Goal: Register for event/course

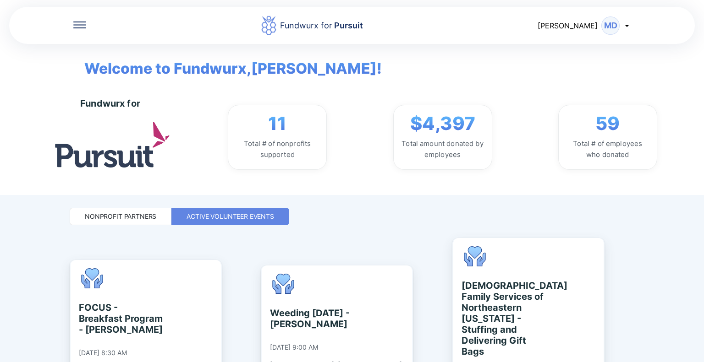
scroll to position [779, 0]
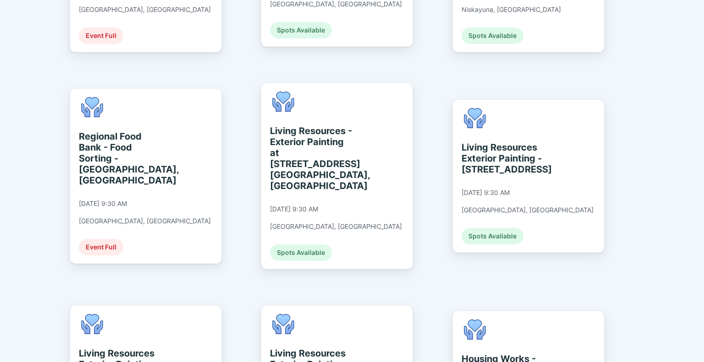
click at [697, 64] on div "Fundwurx for Pursuit [PERSON_NAME] MD Welcome to Fundwurx, [PERSON_NAME] ! Fund…" at bounding box center [352, 181] width 704 height 362
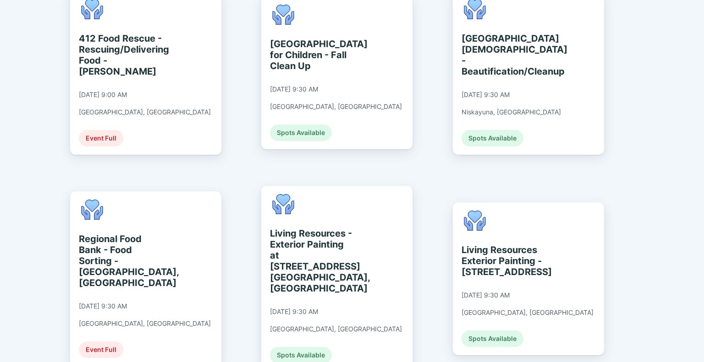
scroll to position [673, 0]
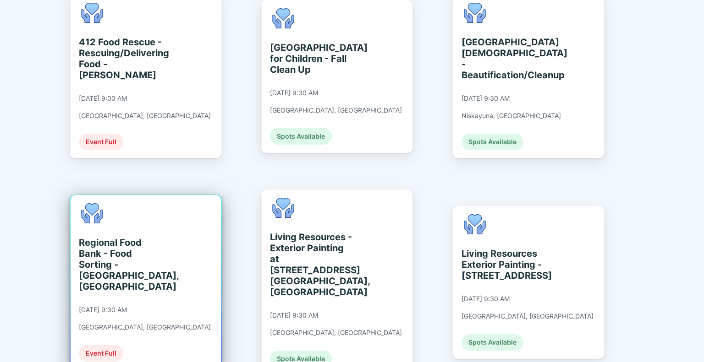
click at [96, 237] on div "Regional Food Bank - Food Sorting - [GEOGRAPHIC_DATA], [GEOGRAPHIC_DATA]" at bounding box center [121, 264] width 84 height 55
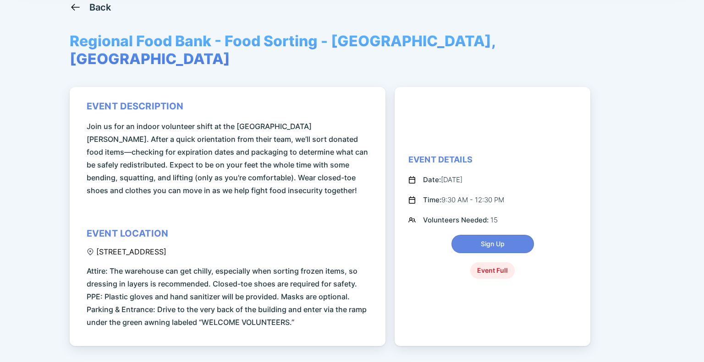
scroll to position [60, 0]
click at [73, 7] on icon at bounding box center [75, 6] width 11 height 11
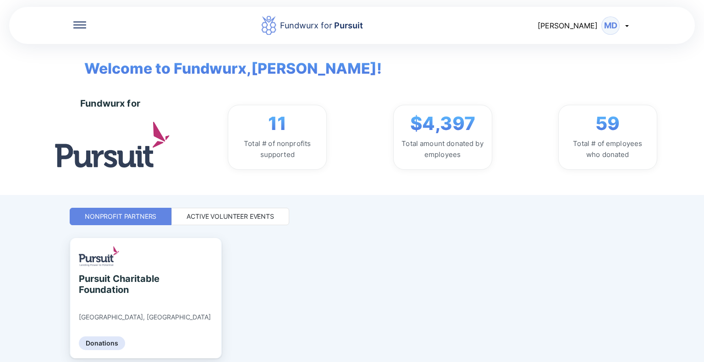
click at [201, 214] on div "Active Volunteer Events" at bounding box center [230, 216] width 88 height 9
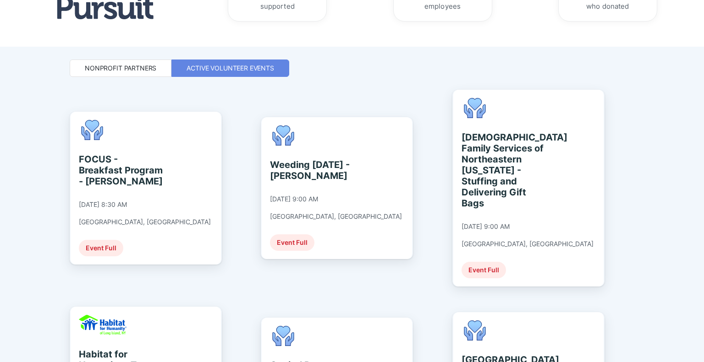
scroll to position [145, 0]
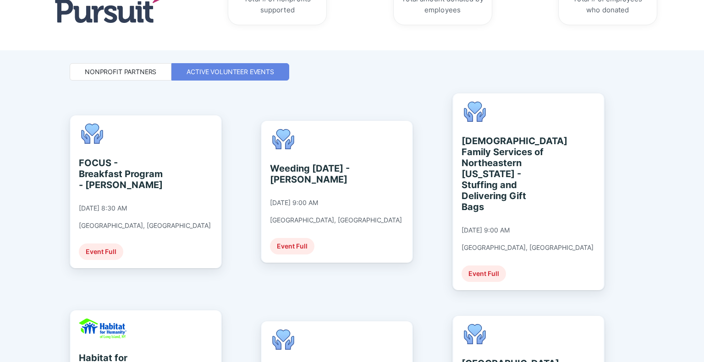
click at [39, 176] on div "Fundwurx for Pursuit [PERSON_NAME] MD Welcome to Fundwurx, [PERSON_NAME] ! Fund…" at bounding box center [352, 181] width 704 height 362
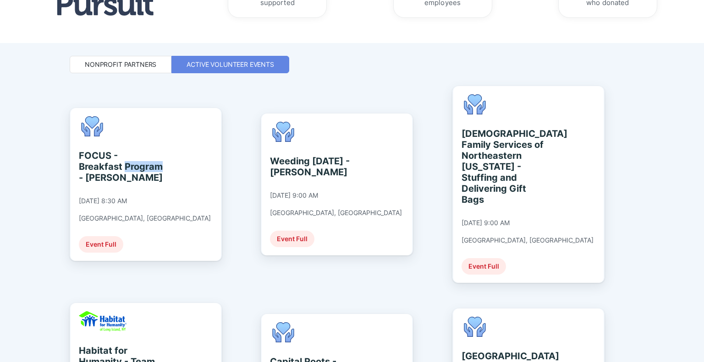
scroll to position [149, 0]
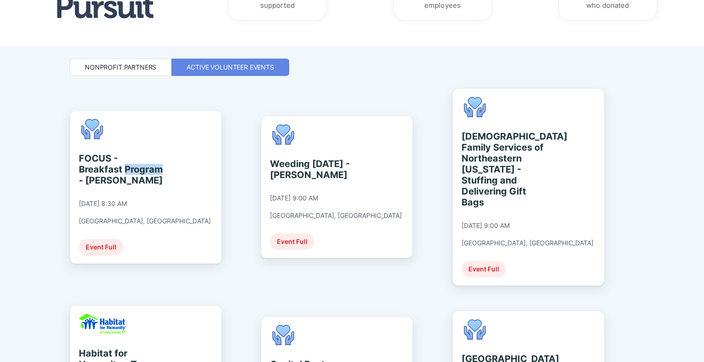
click at [46, 173] on div "Fundwurx for Pursuit [PERSON_NAME] MD Welcome to Fundwurx, [PERSON_NAME] ! Fund…" at bounding box center [352, 181] width 704 height 362
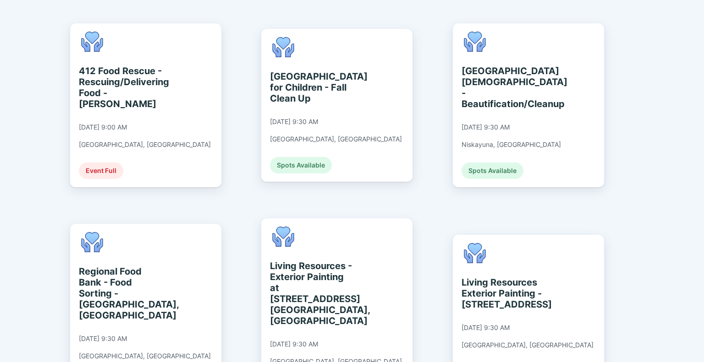
scroll to position [645, 0]
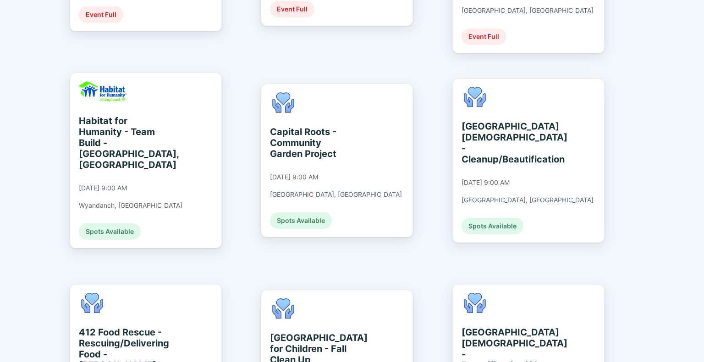
click at [39, 276] on div "Fundwurx for Pursuit [PERSON_NAME] MD Welcome to Fundwurx, [PERSON_NAME] ! Fund…" at bounding box center [352, 181] width 704 height 362
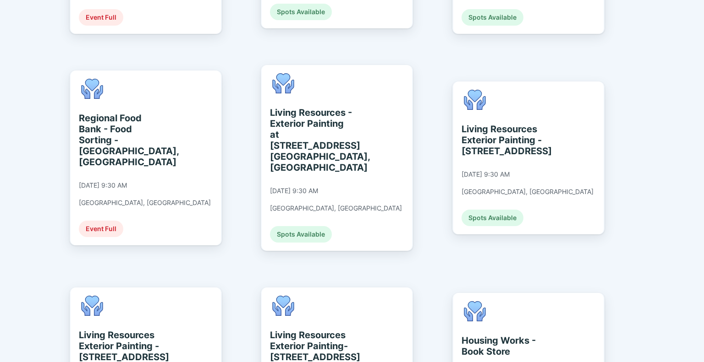
scroll to position [808, 0]
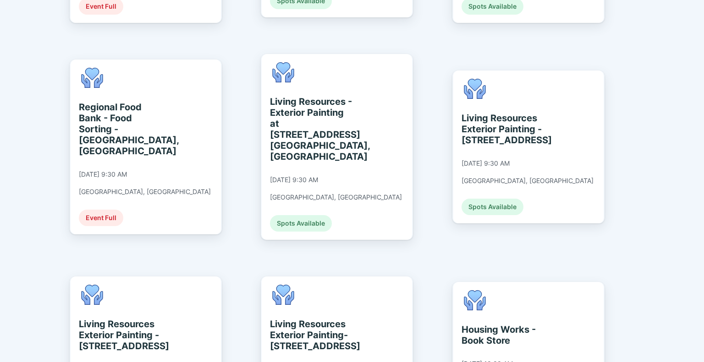
click at [703, 15] on div "Fundwurx for Pursuit [PERSON_NAME] MD Welcome to Fundwurx, [PERSON_NAME] ! Fund…" at bounding box center [352, 181] width 704 height 362
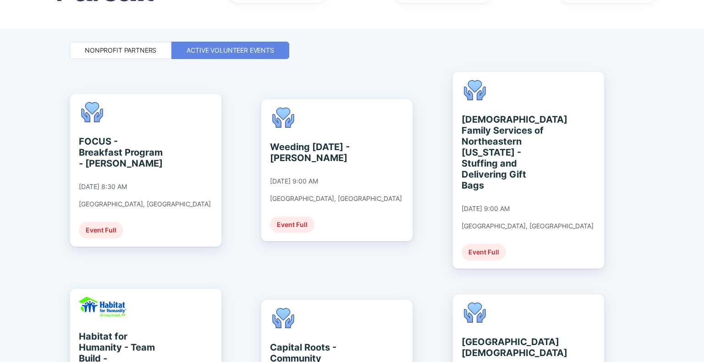
scroll to position [166, 0]
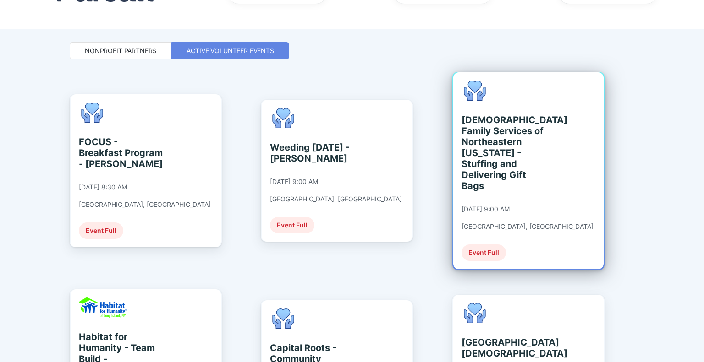
click at [572, 170] on div "[DEMOGRAPHIC_DATA] Family Services of [GEOGRAPHIC_DATA][US_STATE] - Stuffing an…" at bounding box center [528, 170] width 150 height 197
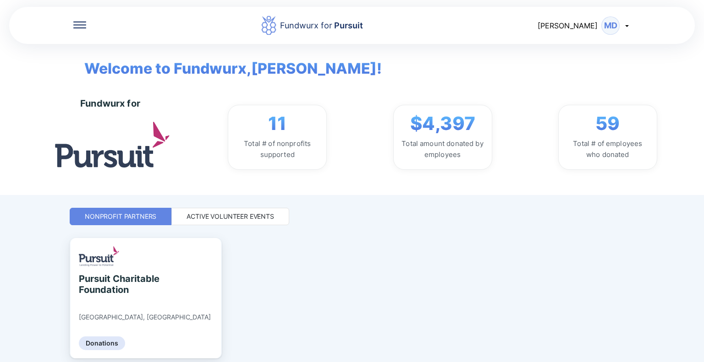
click at [197, 221] on div "Active Volunteer Events" at bounding box center [230, 216] width 118 height 17
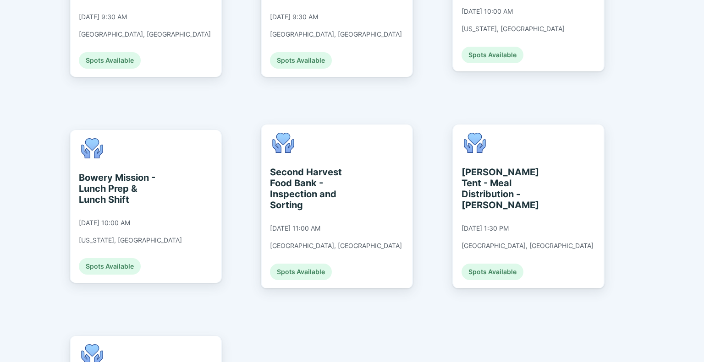
scroll to position [1172, 0]
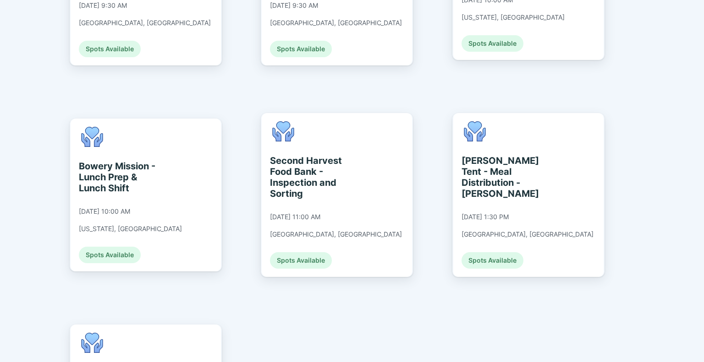
click at [691, 93] on div "Fundwurx for Pursuit [PERSON_NAME] MD Welcome to Fundwurx, [PERSON_NAME] ! Fund…" at bounding box center [352, 181] width 704 height 362
click at [694, 93] on div "Fundwurx for Pursuit [PERSON_NAME] MD Welcome to Fundwurx, [PERSON_NAME] ! Fund…" at bounding box center [352, 181] width 704 height 362
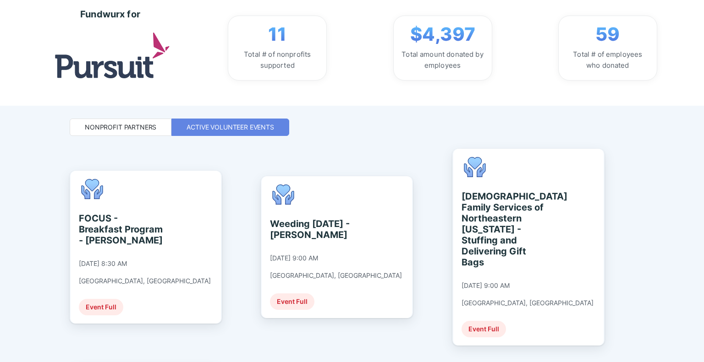
scroll to position [119, 0]
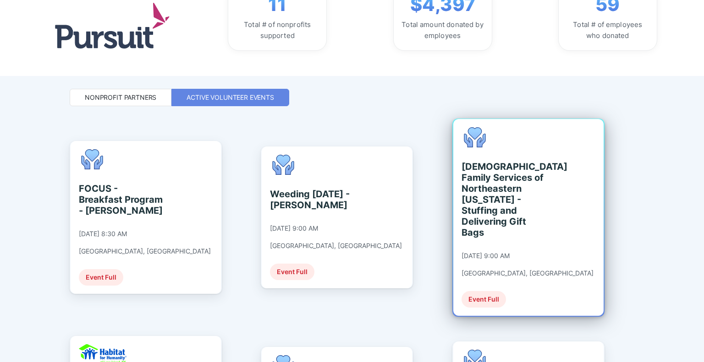
click at [555, 232] on div "[DEMOGRAPHIC_DATA] Family Services of [GEOGRAPHIC_DATA][US_STATE] - Stuffing an…" at bounding box center [528, 217] width 150 height 197
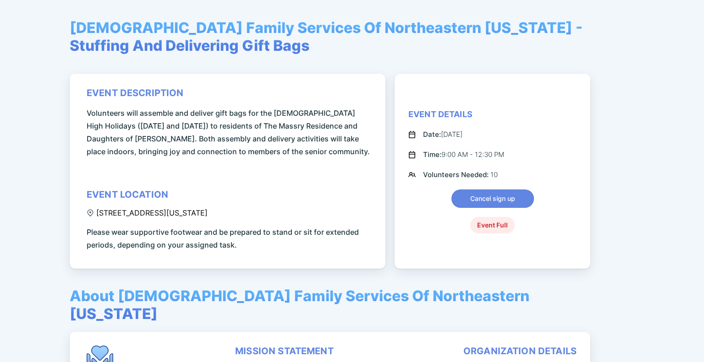
scroll to position [77, 0]
